Goal: Transaction & Acquisition: Download file/media

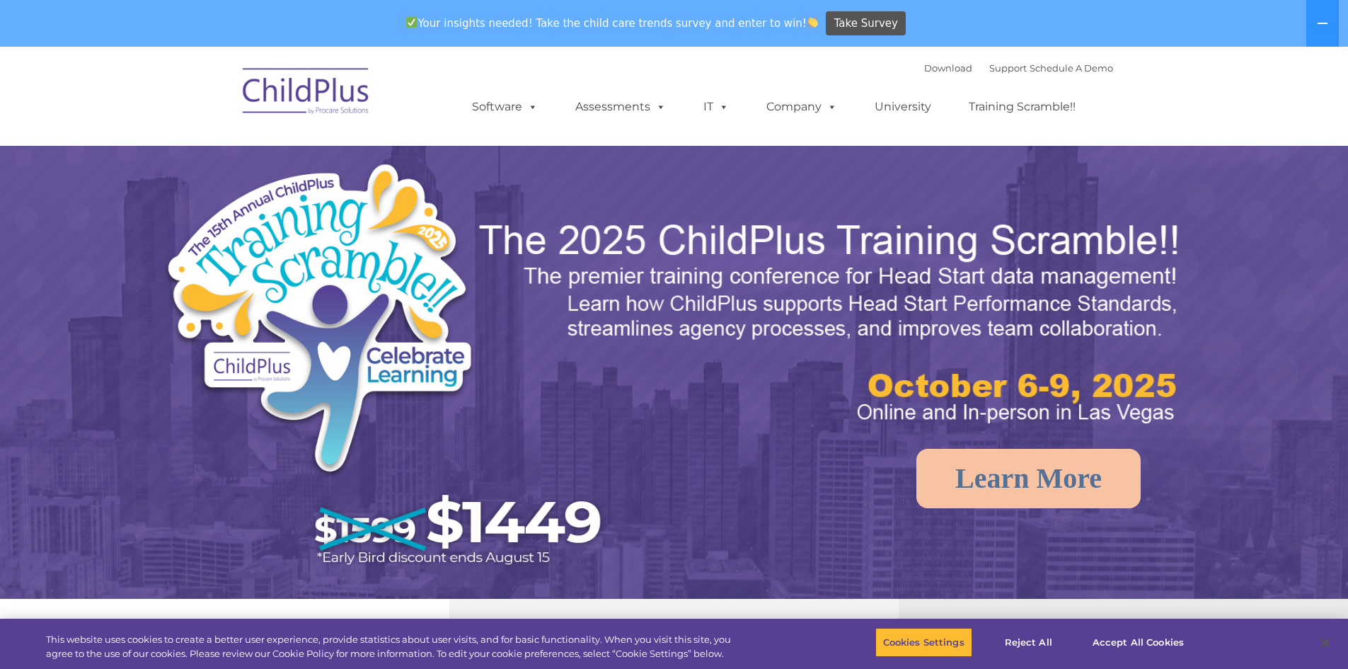
select select "MEDIUM"
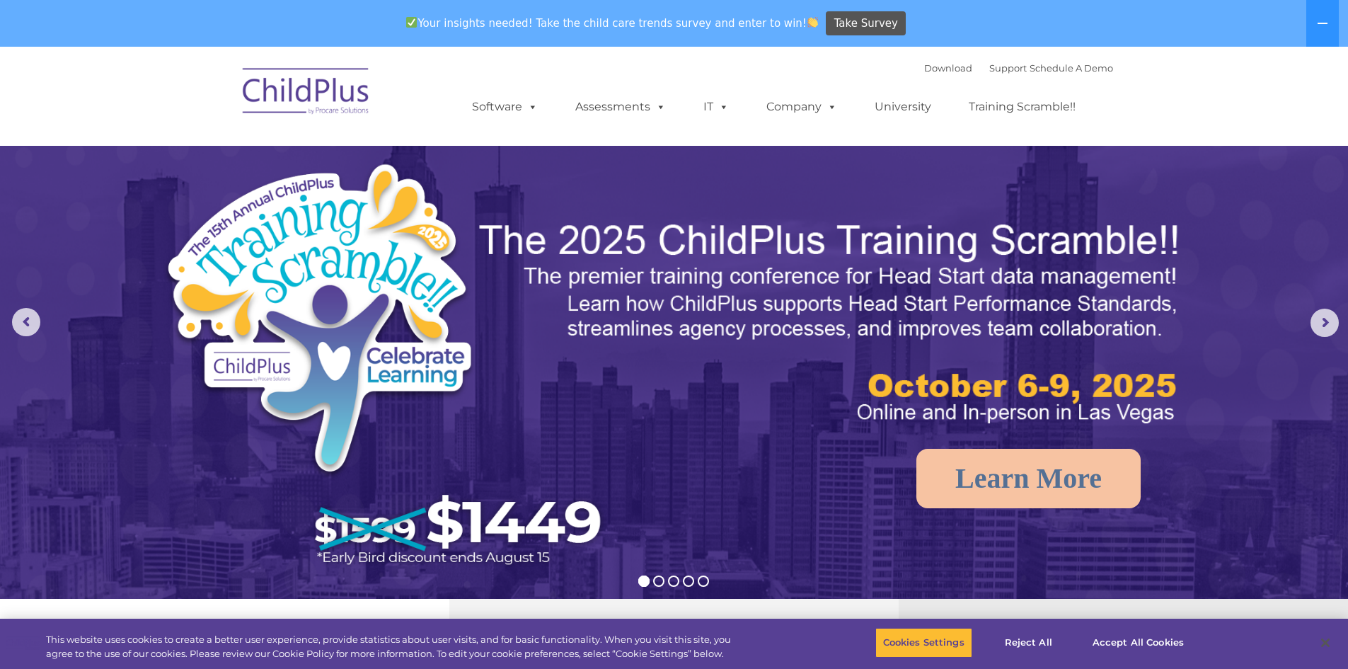
click at [341, 98] on img at bounding box center [307, 93] width 142 height 71
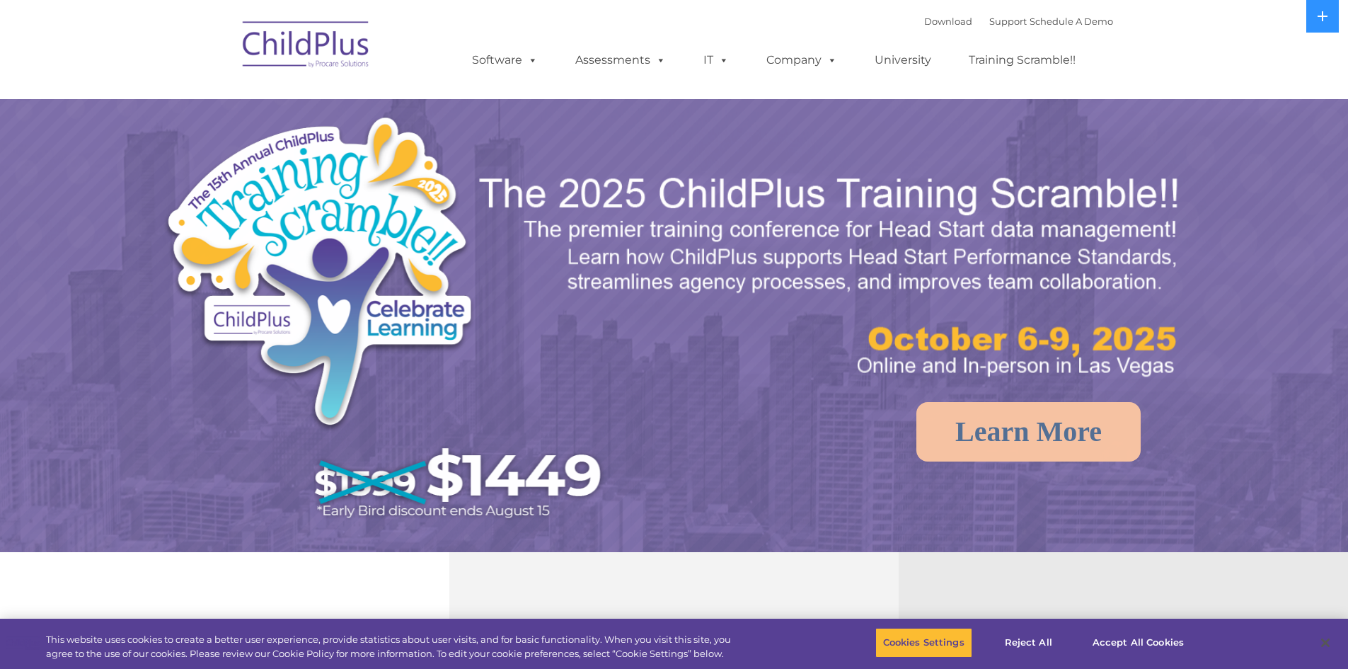
select select "MEDIUM"
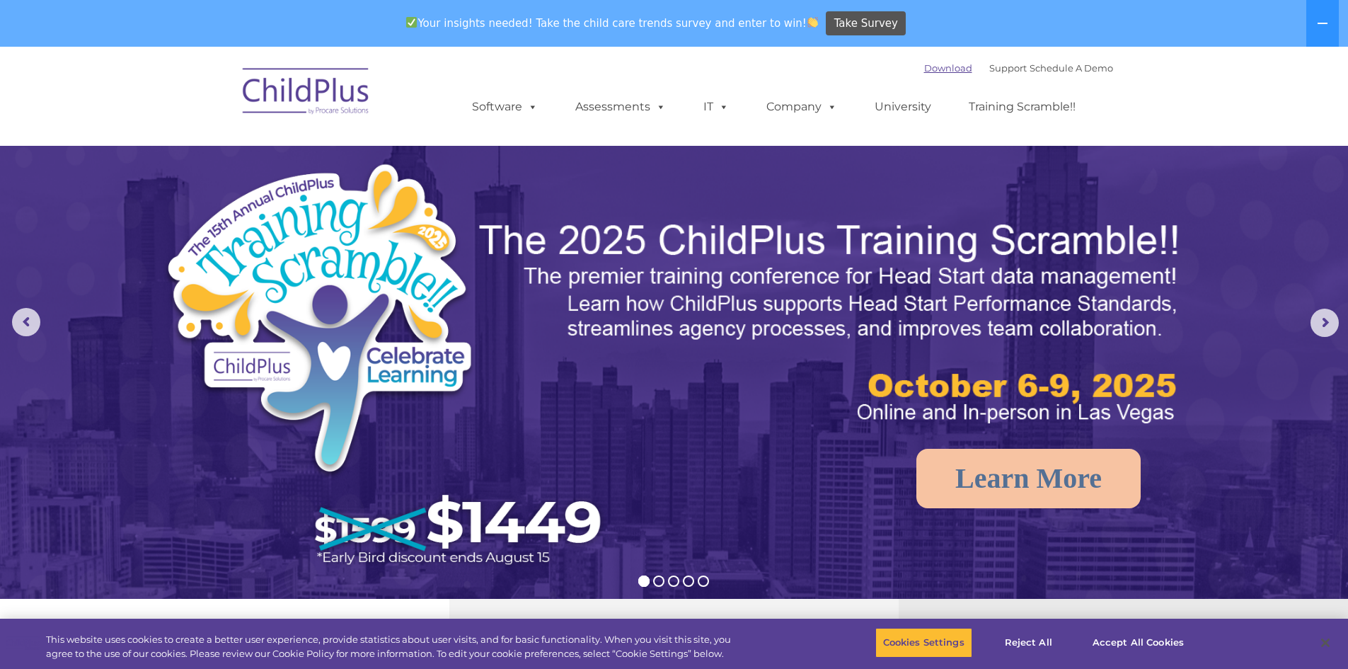
click at [931, 71] on link "Download" at bounding box center [948, 67] width 48 height 11
